Goal: Task Accomplishment & Management: Complete application form

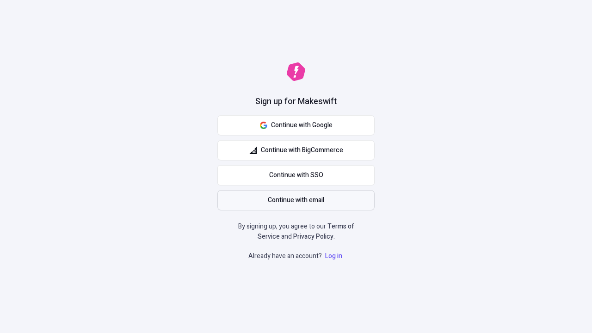
click at [296, 200] on span "Continue with email" at bounding box center [296, 200] width 56 height 10
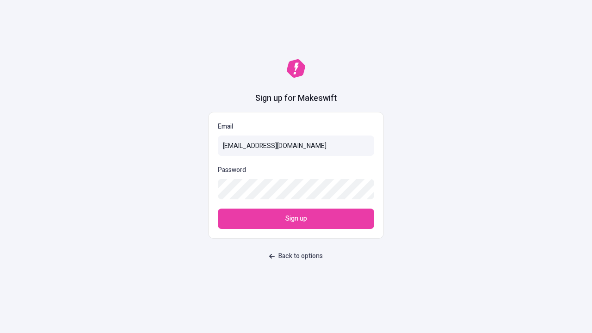
type input "[EMAIL_ADDRESS][DOMAIN_NAME]"
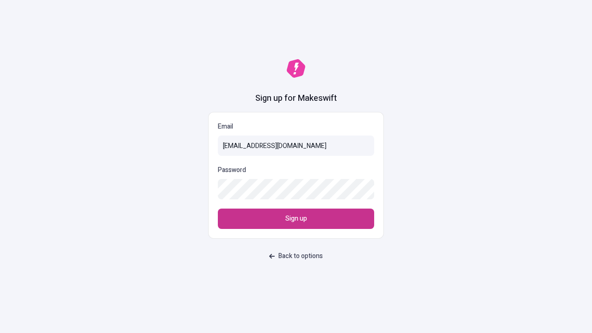
click at [296, 219] on span "Sign up" at bounding box center [296, 219] width 22 height 10
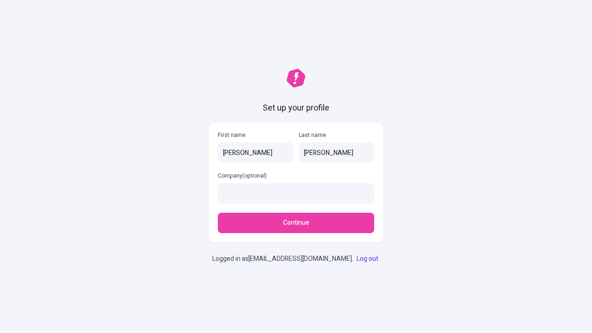
type input "[PERSON_NAME]"
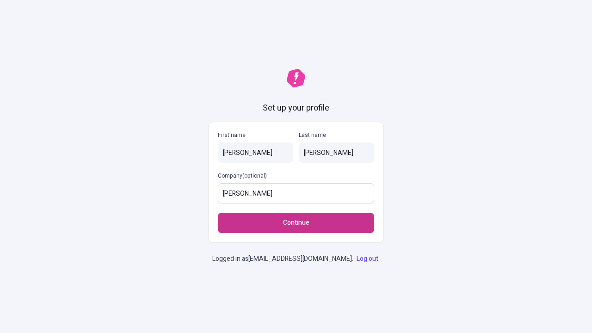
type input "[PERSON_NAME]"
click at [296, 218] on span "Continue" at bounding box center [296, 223] width 26 height 10
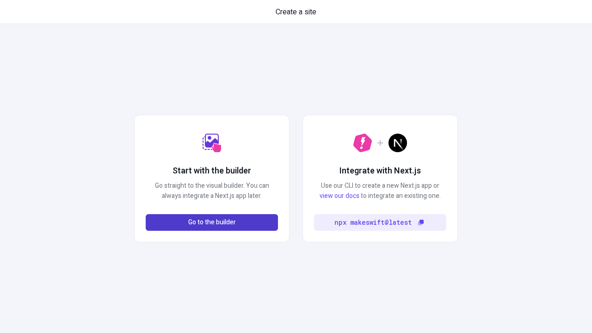
click at [212, 222] on span "Go to the builder" at bounding box center [212, 222] width 48 height 10
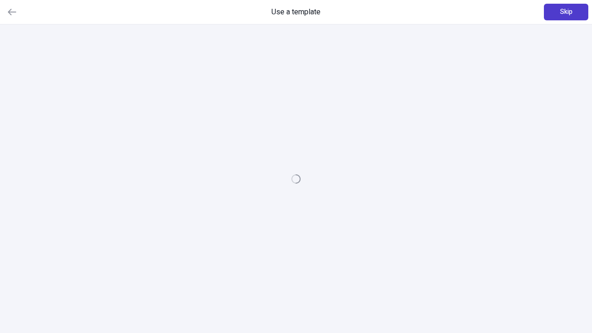
click at [566, 12] on span "Skip" at bounding box center [566, 12] width 12 height 10
